Goal: Contribute content: Contribute content

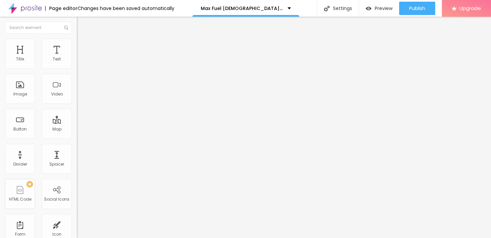
click at [77, 99] on button "button" at bounding box center [81, 95] width 9 height 7
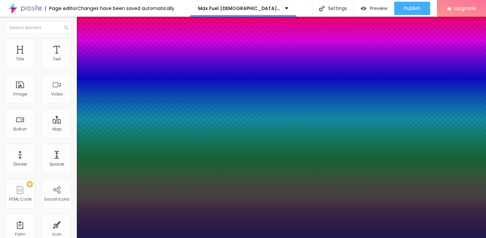
type input "1"
select select "Alegreya"
type input "1"
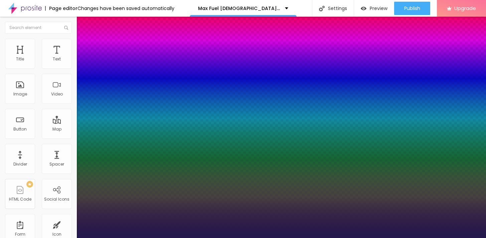
type input "48"
type input "1"
type input "48"
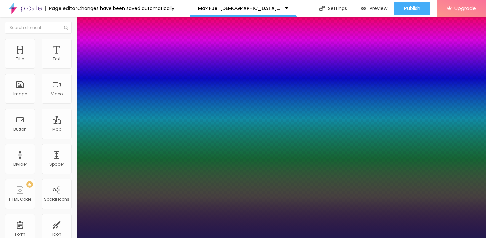
type input "1"
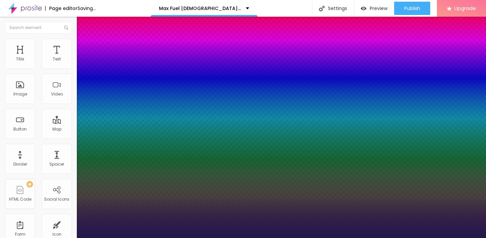
type input "73"
type input "1"
type input "73"
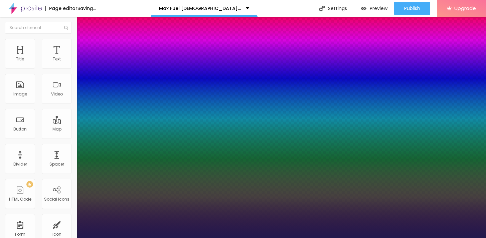
type input "1"
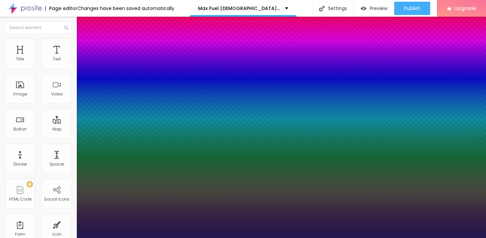
type input "81"
type input "1"
type input "81"
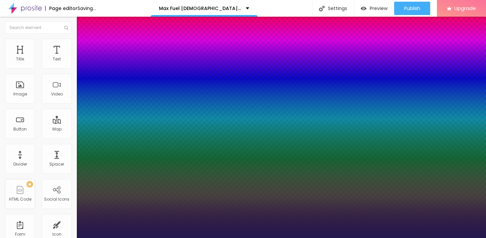
type input "1"
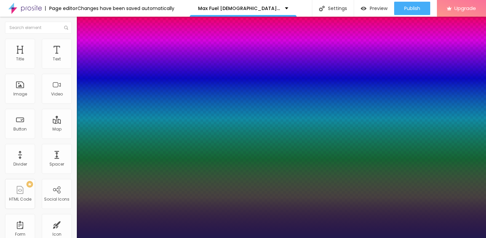
type input "80"
type input "1"
type input "81"
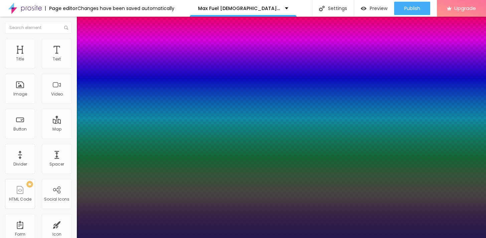
type input "1"
type input "82"
type input "1"
type input "83"
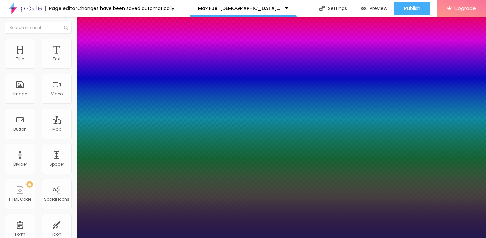
type input "83"
type input "1"
type input "87"
type input "1"
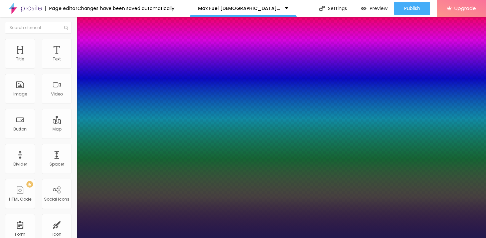
type input "88"
type input "1"
type input "89"
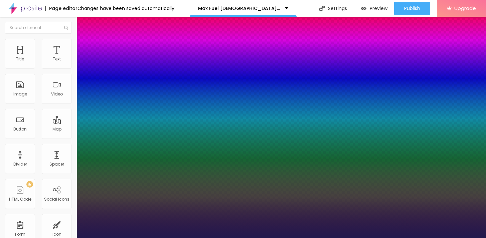
type input "1"
type input "88"
type input "1"
drag, startPoint x: 124, startPoint y: 189, endPoint x: 128, endPoint y: 189, distance: 4.0
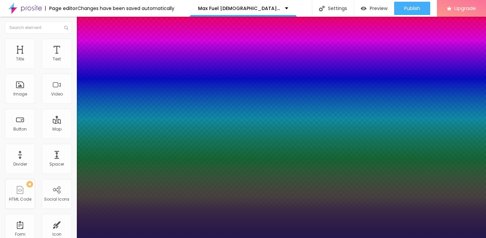
type input "88"
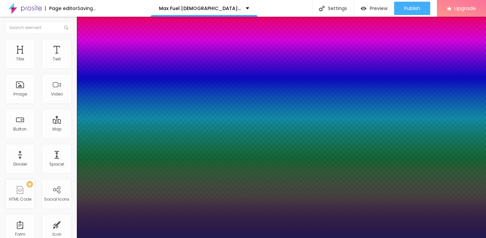
type input "1"
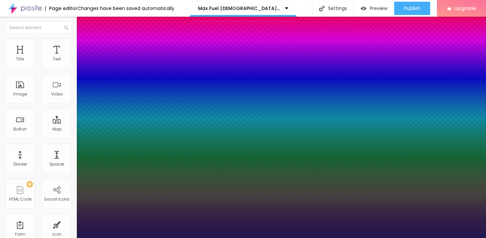
click at [271, 238] on div at bounding box center [243, 238] width 486 height 0
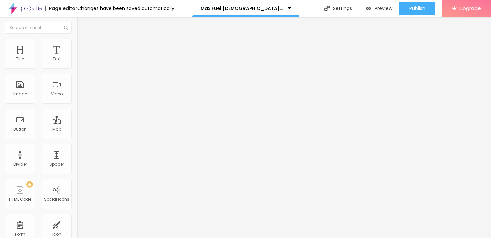
click at [77, 57] on span "Add image" at bounding box center [90, 55] width 27 height 6
click at [77, 137] on input "https://" at bounding box center [117, 133] width 80 height 7
paste input "[DOMAIN_NAME][URL]"
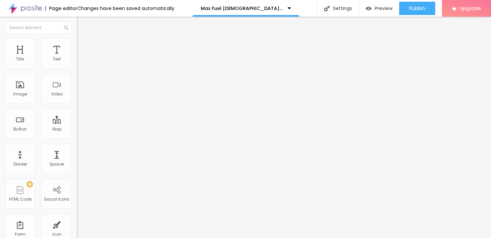
scroll to position [0, 25]
type input "[URL][DOMAIN_NAME]"
click at [83, 46] on span "Style" at bounding box center [88, 43] width 10 height 6
click at [77, 69] on div at bounding box center [115, 66] width 77 height 6
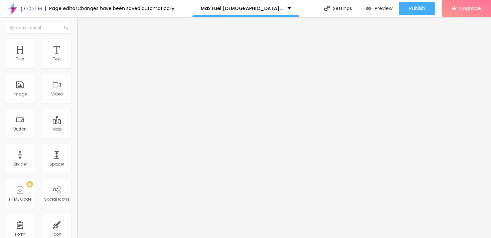
type input "55"
click at [77, 68] on input "range" at bounding box center [98, 65] width 43 height 5
type input "50"
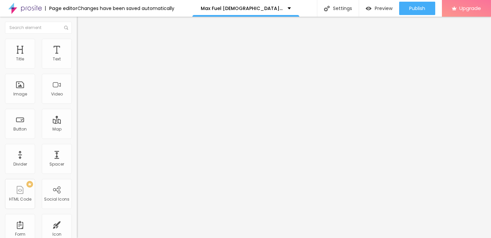
type input "45"
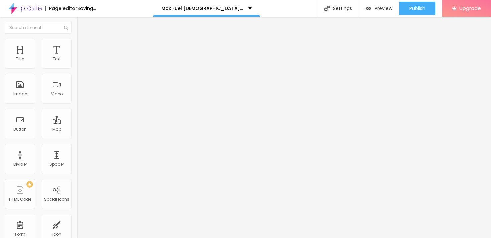
drag, startPoint x: 38, startPoint y: 71, endPoint x: 32, endPoint y: 71, distance: 5.7
type input "45"
click at [77, 68] on input "range" at bounding box center [98, 65] width 43 height 5
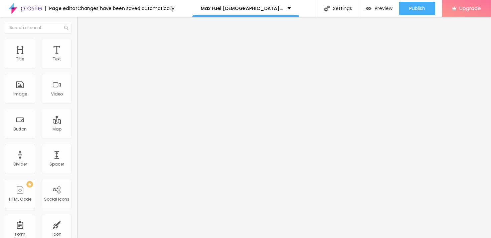
click at [82, 25] on div "Edit Image" at bounding box center [99, 24] width 35 height 5
click at [77, 40] on img at bounding box center [80, 42] width 6 height 6
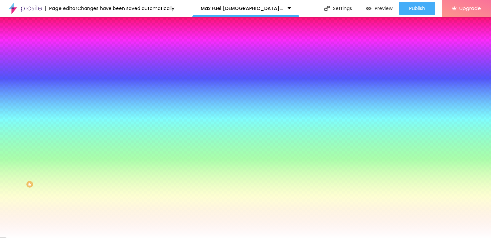
click at [77, 91] on div at bounding box center [115, 91] width 77 height 0
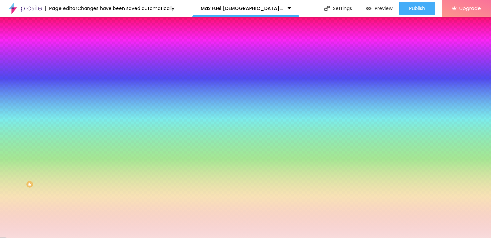
click at [15, 131] on div at bounding box center [245, 119] width 491 height 238
click at [58, 153] on div at bounding box center [245, 119] width 491 height 238
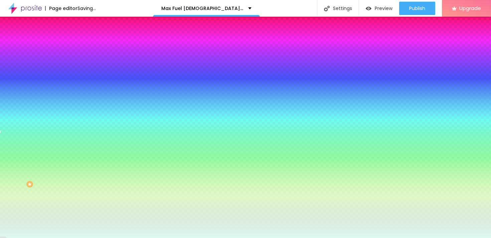
click at [59, 157] on div at bounding box center [245, 119] width 491 height 238
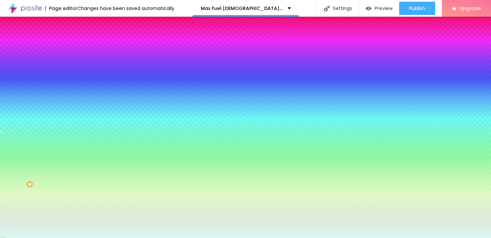
type input "#DCF8F0"
click at [59, 157] on div at bounding box center [245, 119] width 491 height 238
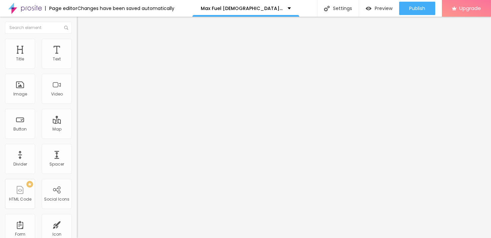
drag, startPoint x: 64, startPoint y: 108, endPoint x: 59, endPoint y: 59, distance: 49.7
click at [77, 59] on div "Typography Reset to default Shadow DISABLED Reset to default" at bounding box center [115, 65] width 77 height 41
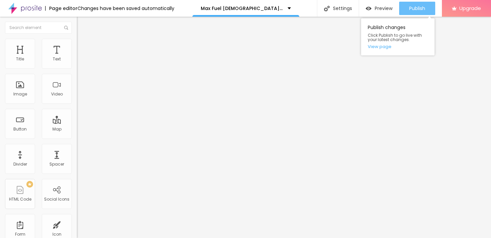
click at [418, 9] on span "Publish" at bounding box center [417, 8] width 16 height 5
click at [383, 46] on link "View page" at bounding box center [398, 46] width 60 height 4
